Goal: Task Accomplishment & Management: Manage account settings

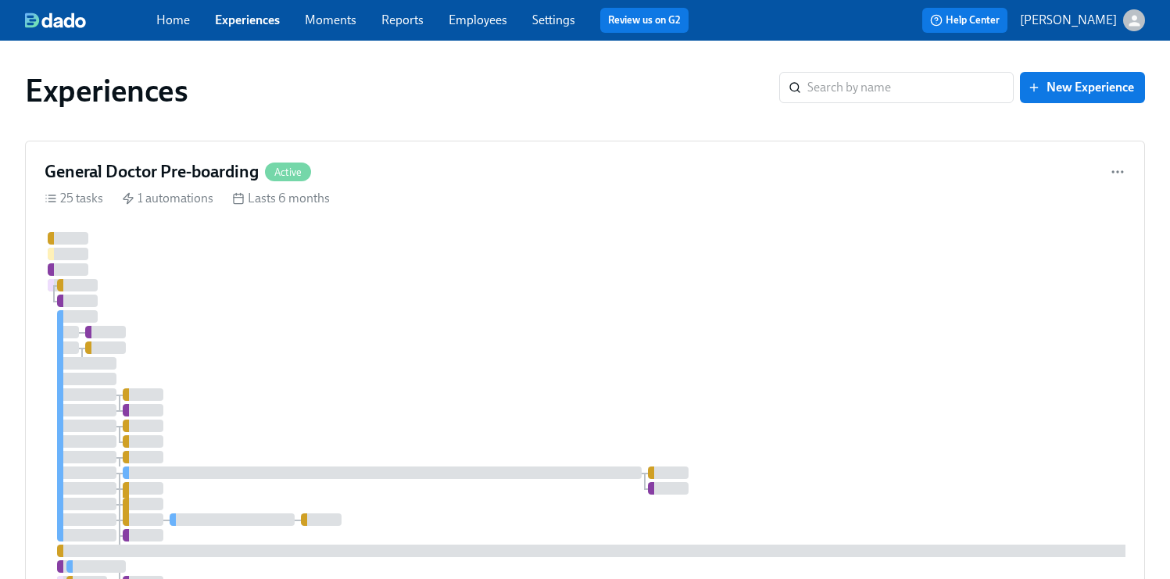
click at [486, 25] on link "Employees" at bounding box center [478, 20] width 59 height 15
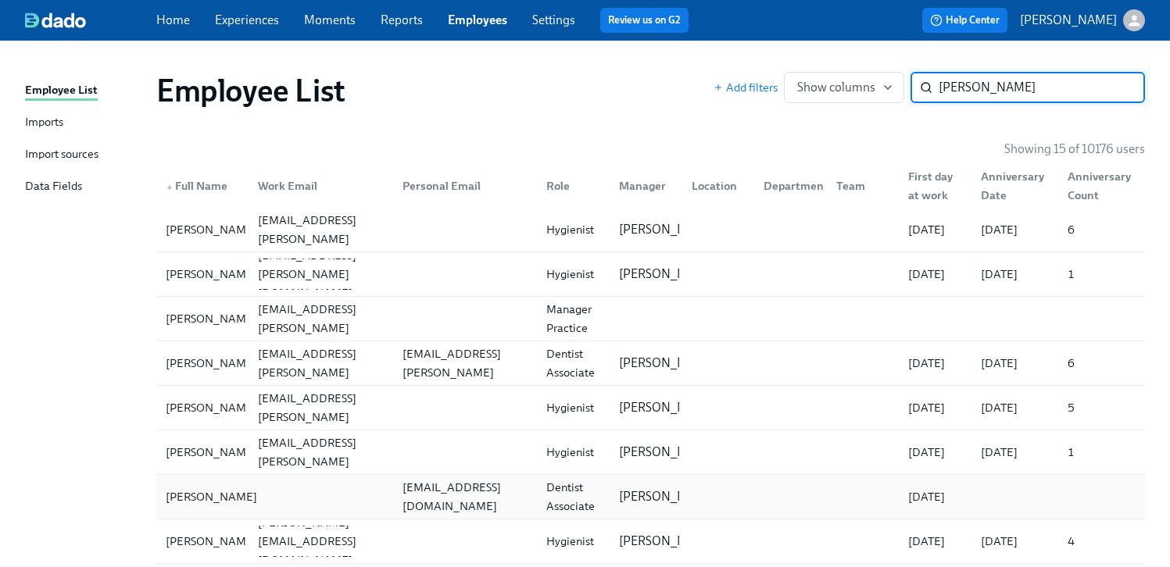
type input "[PERSON_NAME]"
click at [198, 498] on div "[PERSON_NAME]" at bounding box center [211, 497] width 104 height 19
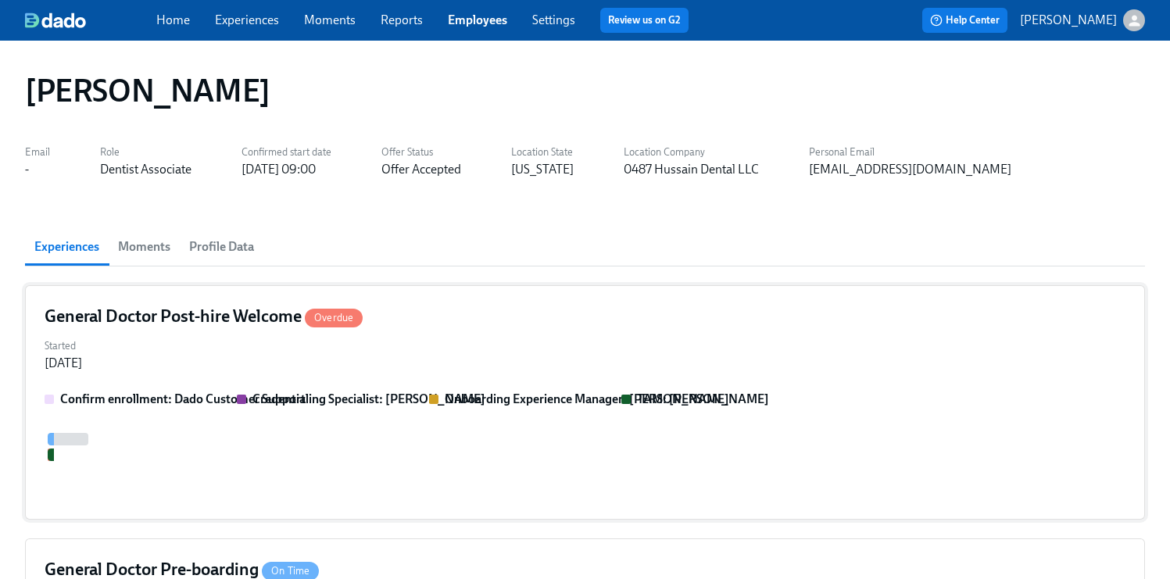
scroll to position [0, 1588]
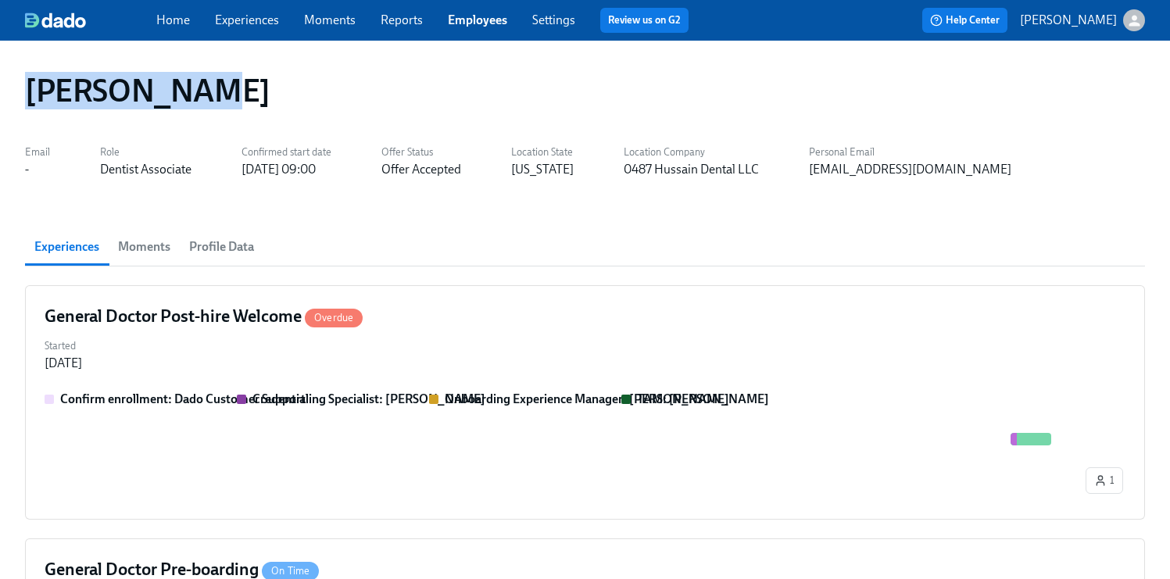
drag, startPoint x: 206, startPoint y: 102, endPoint x: 0, endPoint y: 82, distance: 206.6
copy h1 "[PERSON_NAME]"
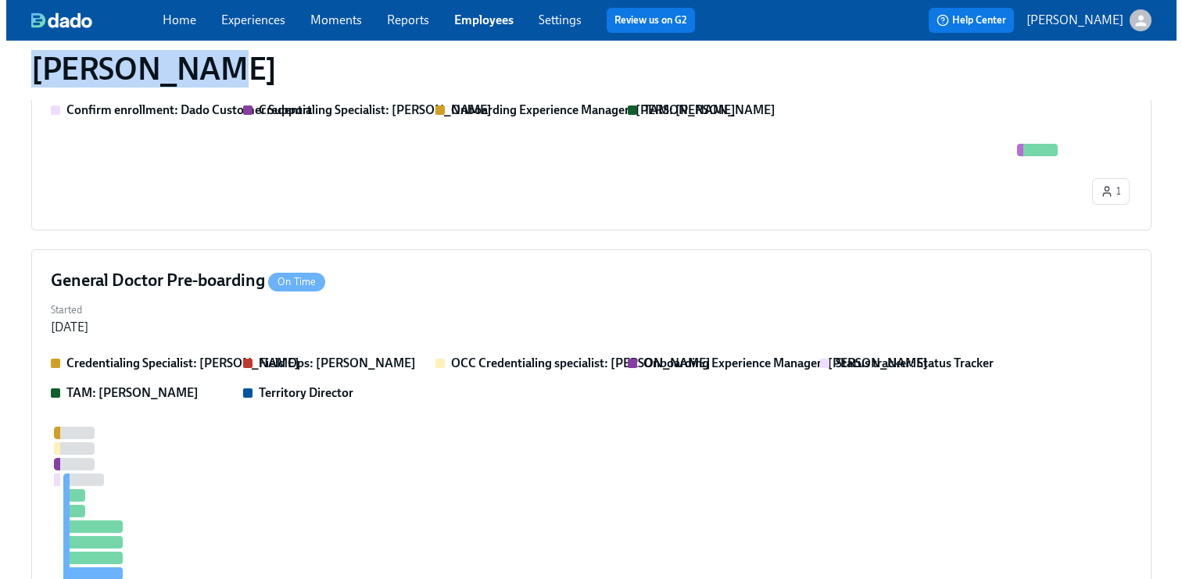
scroll to position [293, 0]
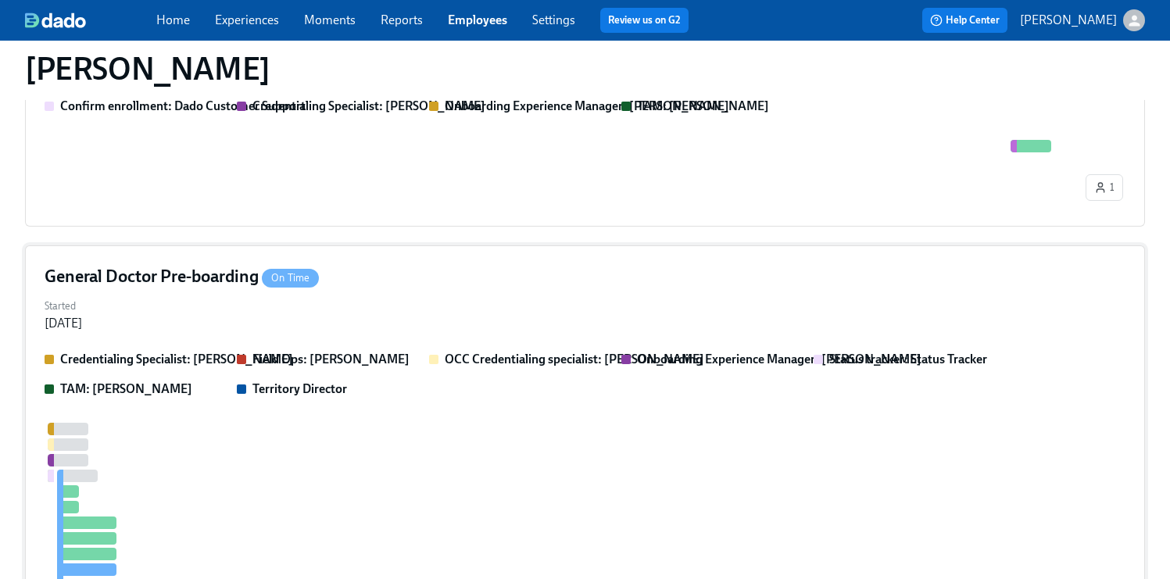
click at [587, 308] on div "Started [DATE]" at bounding box center [585, 314] width 1081 height 38
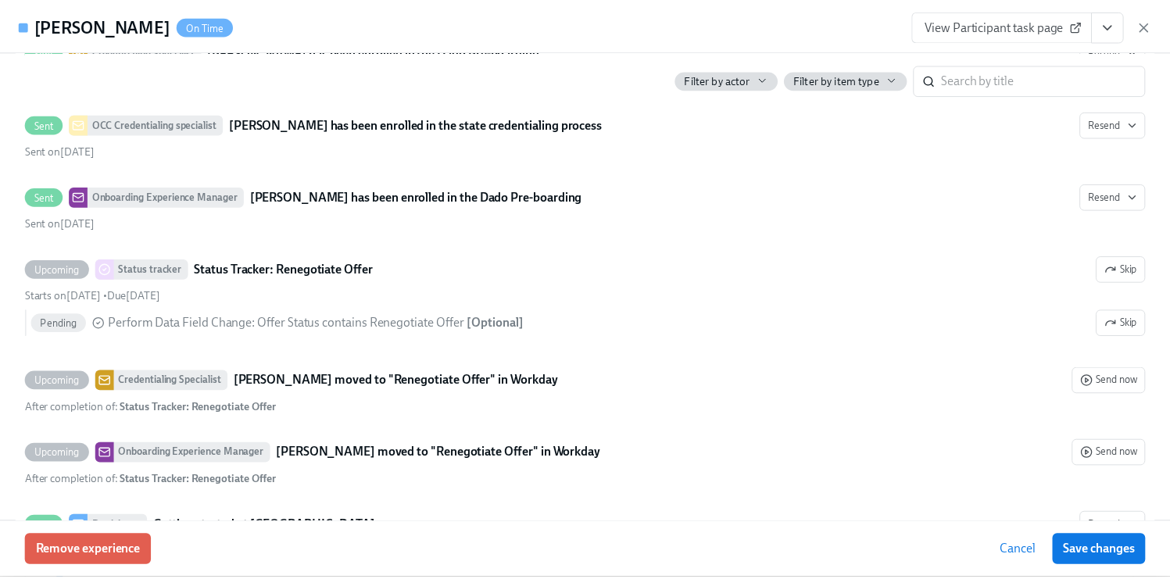
scroll to position [0, 0]
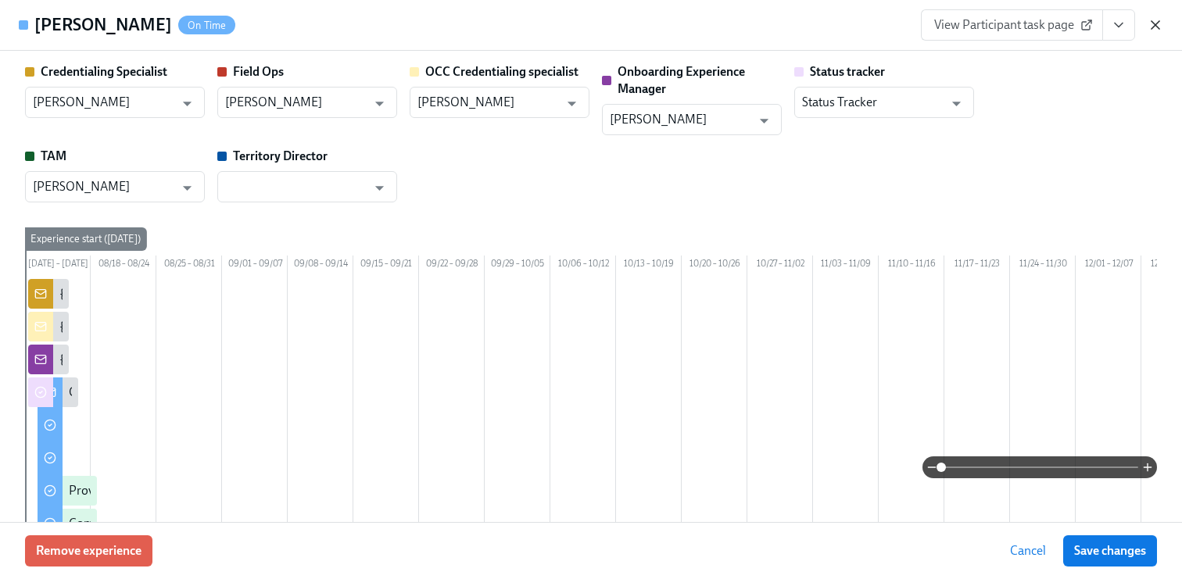
click at [1155, 24] on icon "button" at bounding box center [1155, 25] width 8 height 8
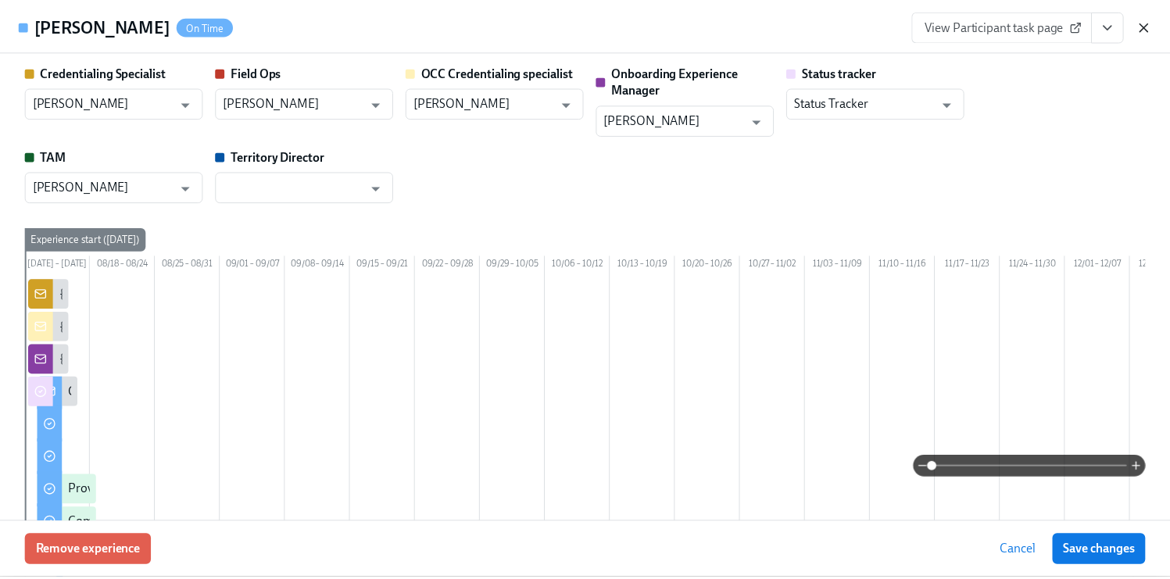
scroll to position [0, 1577]
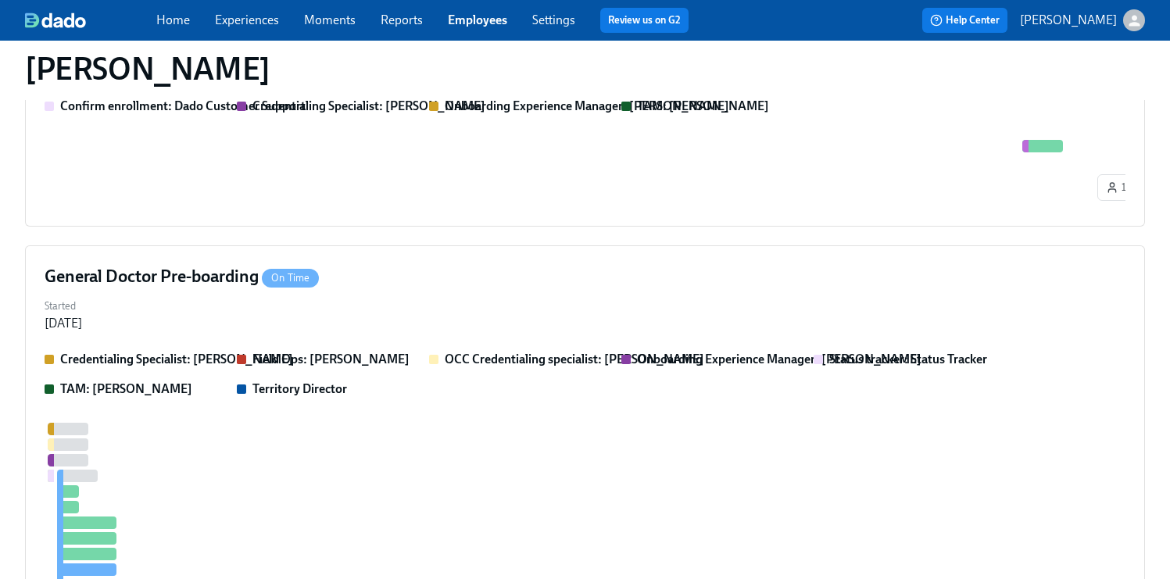
click at [479, 19] on link "Employees" at bounding box center [477, 20] width 59 height 15
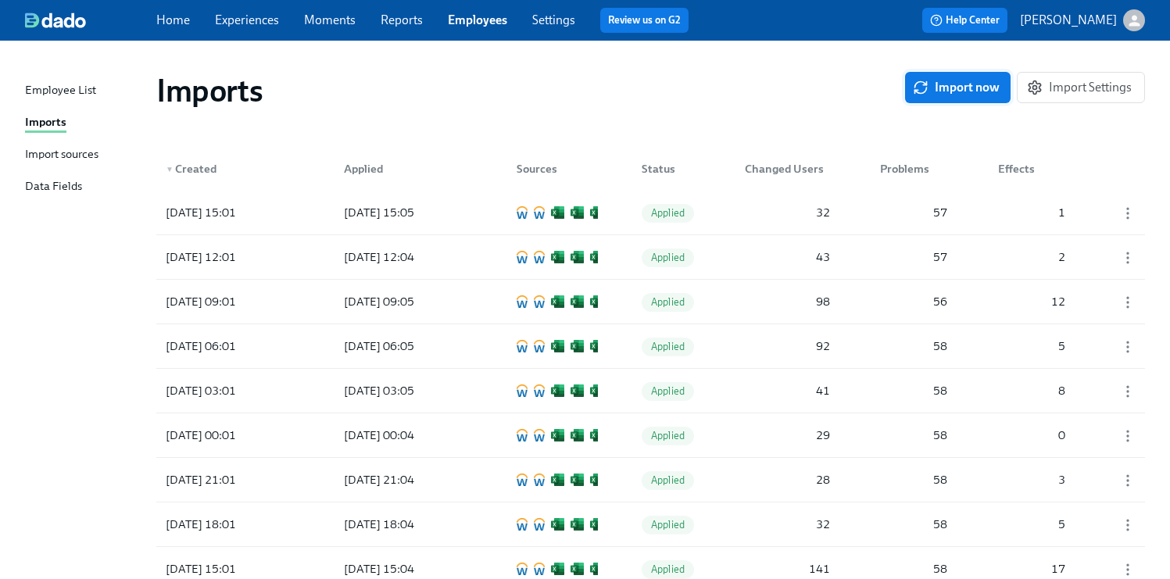
click at [940, 87] on span "Import now" at bounding box center [958, 88] width 84 height 16
click at [320, 212] on div "2025/08/12 16:51 Pending 389 57 3" at bounding box center [650, 213] width 989 height 44
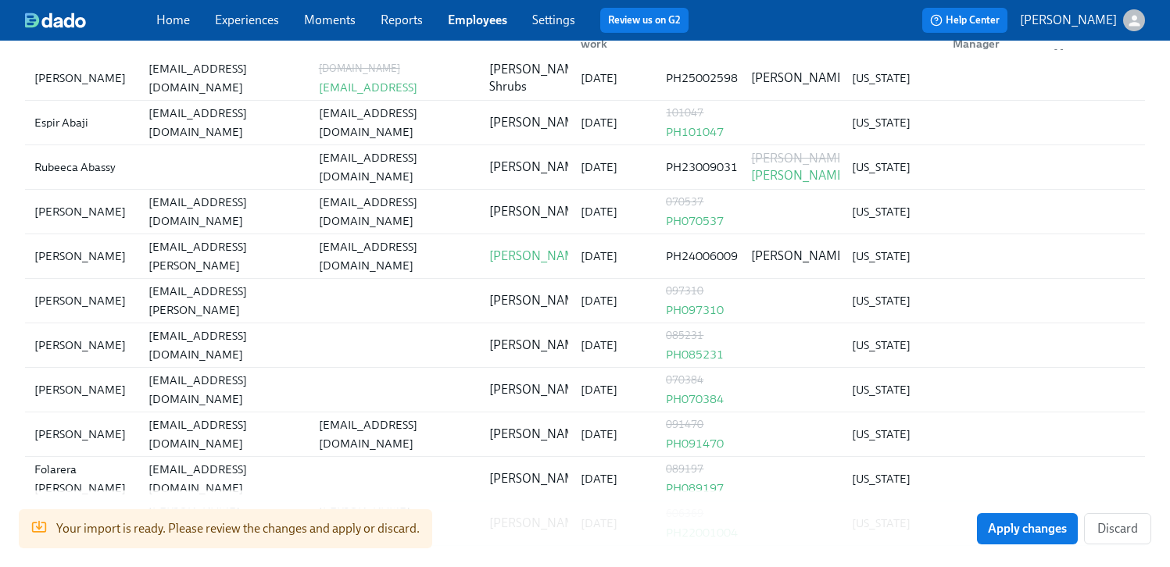
scroll to position [370, 0]
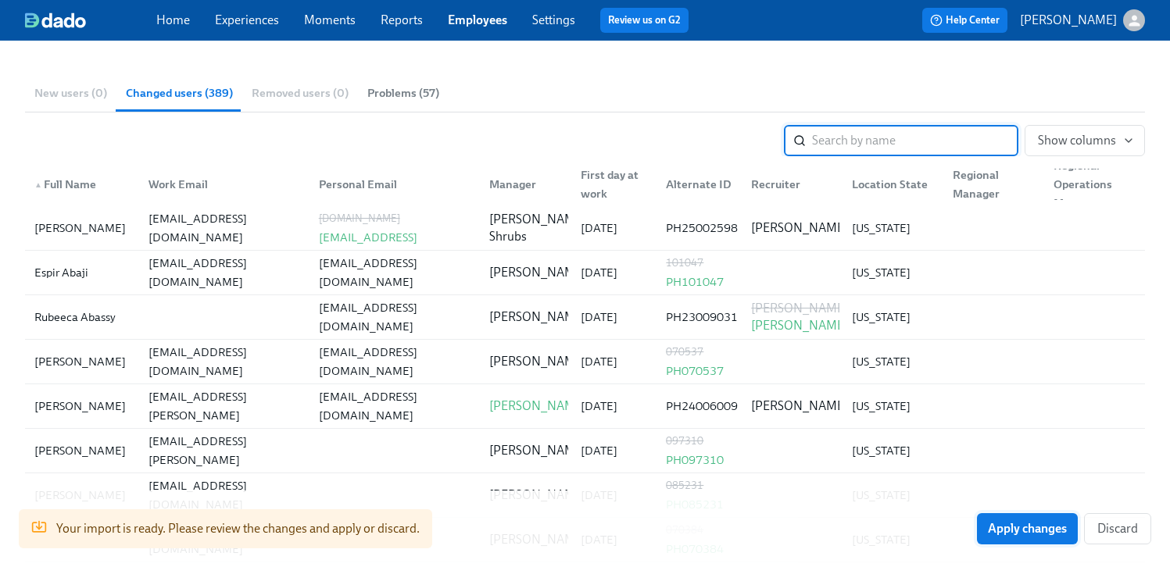
click at [1050, 537] on button "Apply changes" at bounding box center [1027, 529] width 101 height 31
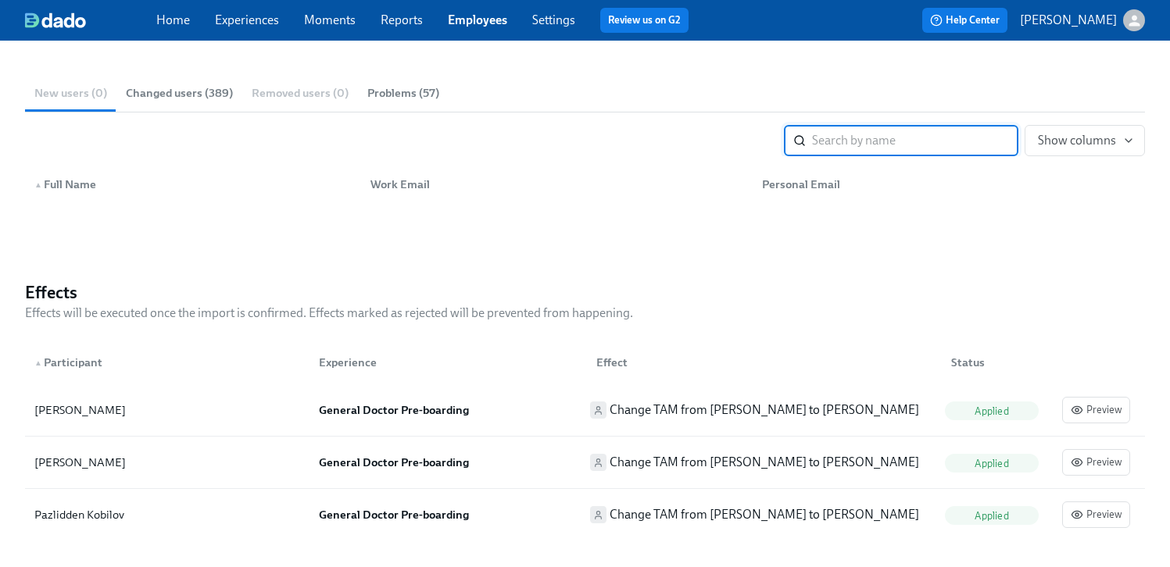
click at [241, 20] on link "Experiences" at bounding box center [247, 20] width 64 height 15
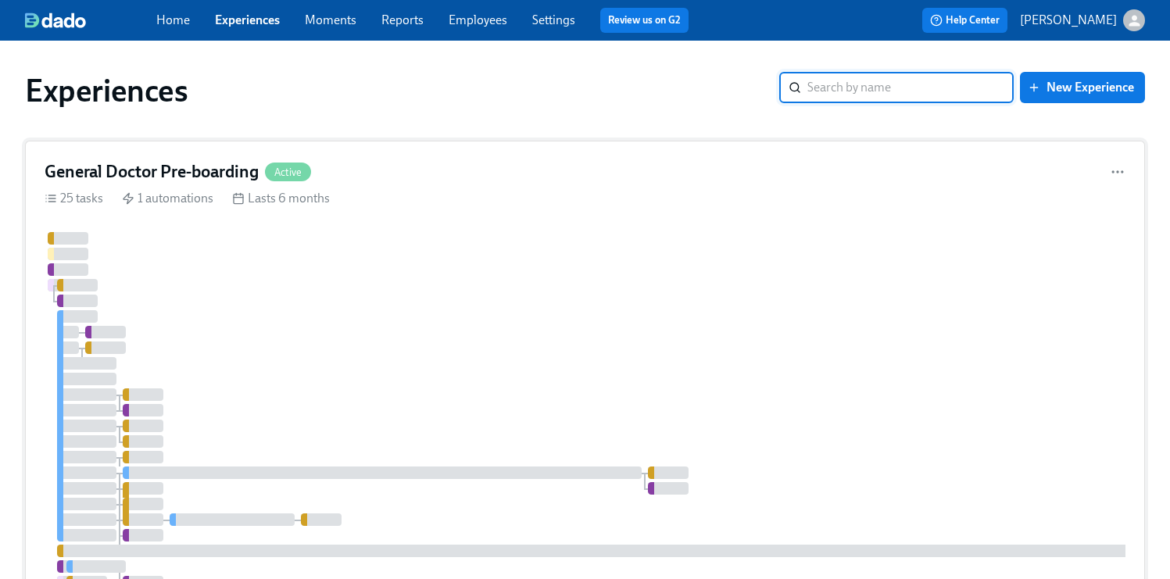
click at [685, 212] on div "General Doctor Pre-boarding Active 25 tasks 1 automations Lasts 6 months" at bounding box center [585, 434] width 1120 height 586
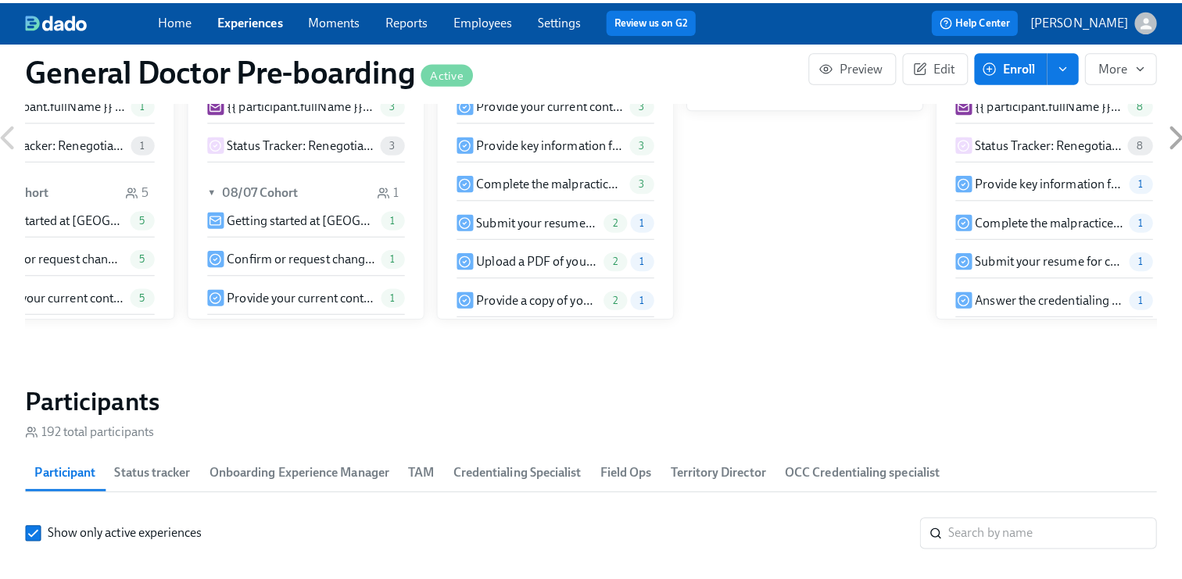
scroll to position [0, 36658]
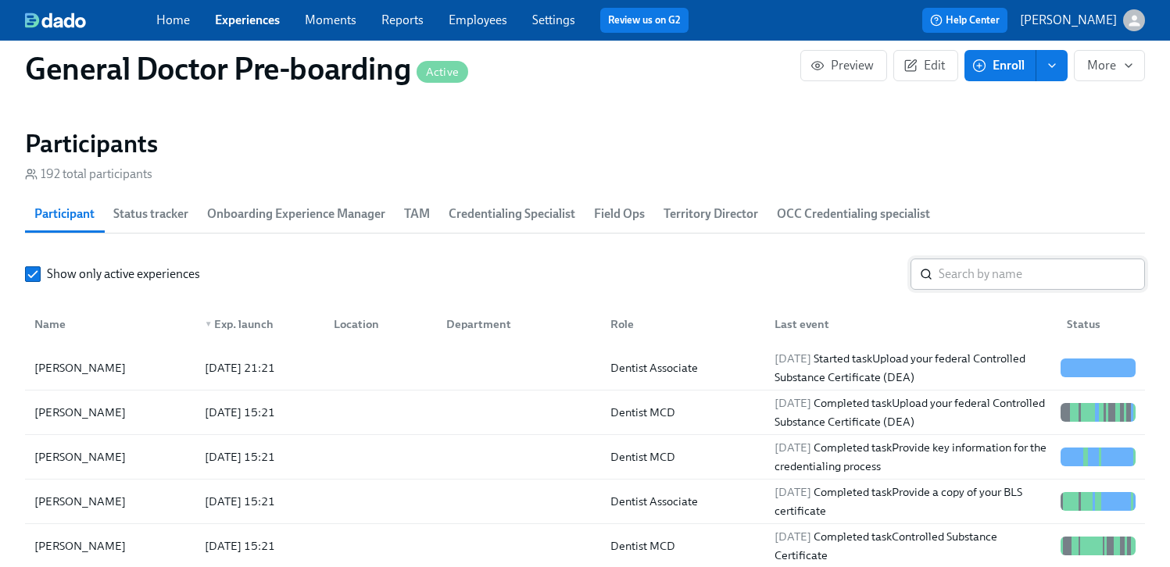
click at [1000, 290] on input "search" at bounding box center [1042, 274] width 206 height 31
click at [124, 517] on div "[PERSON_NAME]" at bounding box center [110, 501] width 164 height 31
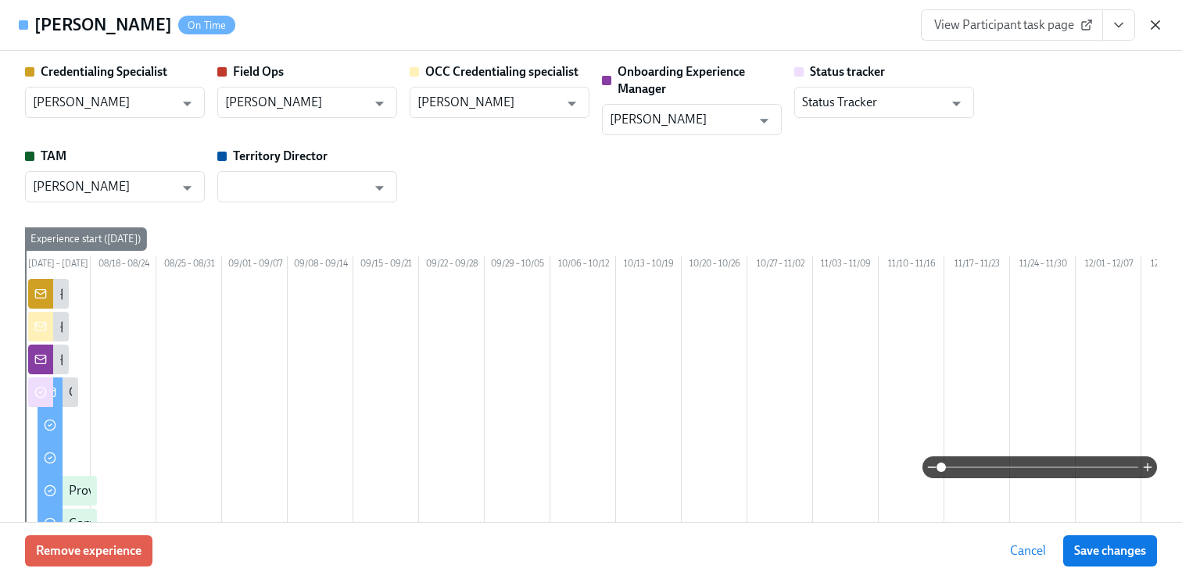
click at [1154, 27] on icon "button" at bounding box center [1155, 25] width 8 height 8
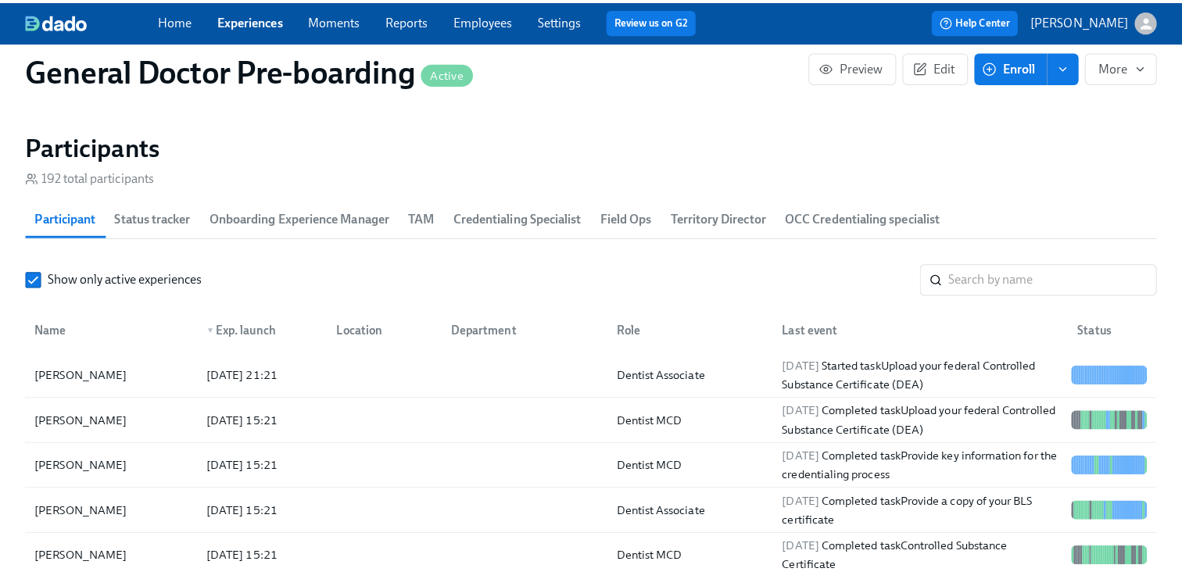
scroll to position [0, 36646]
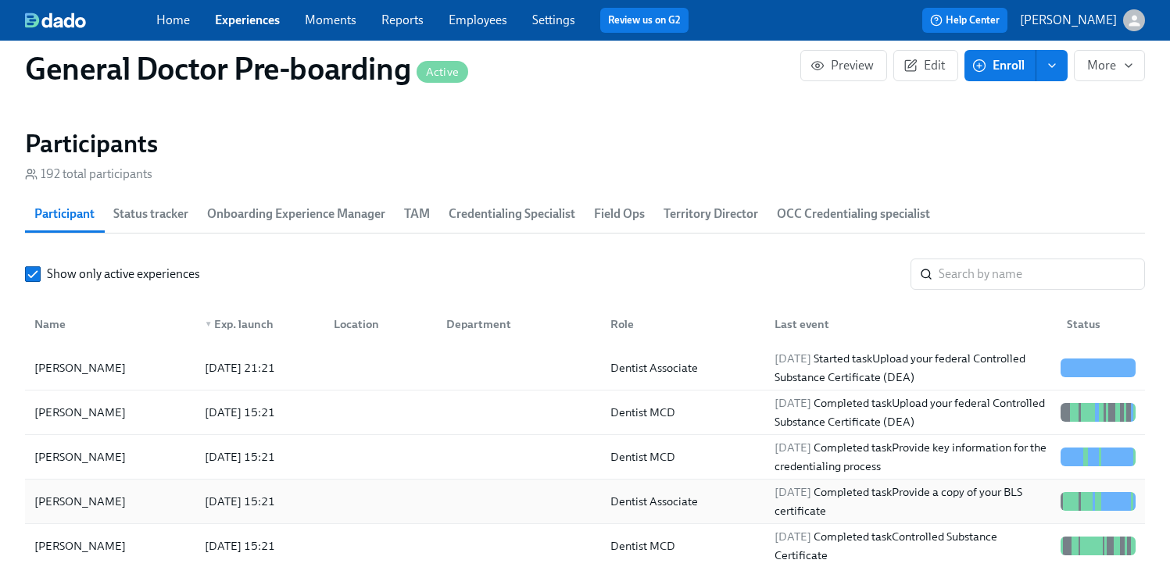
click at [81, 511] on div "[PERSON_NAME]" at bounding box center [80, 501] width 104 height 19
